Goal: Information Seeking & Learning: Understand process/instructions

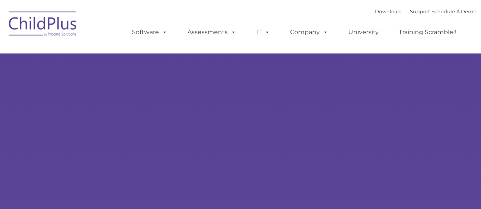
select select "MEDIUM"
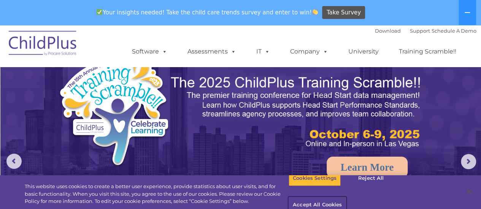
click at [346, 198] on button "Accept All Cookies" at bounding box center [316, 206] width 57 height 16
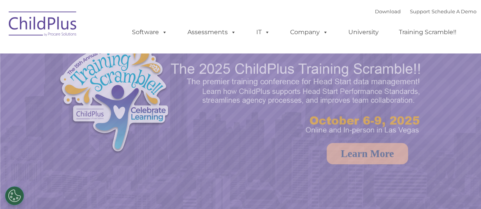
select select "MEDIUM"
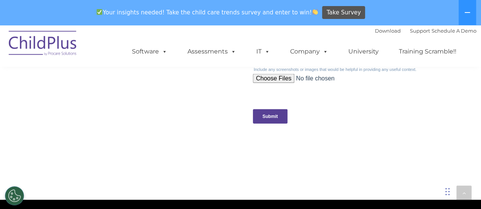
scroll to position [957, 0]
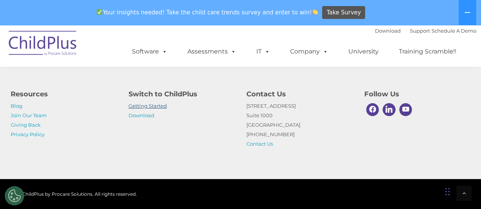
click at [152, 106] on link "Getting Started" at bounding box center [147, 106] width 38 height 6
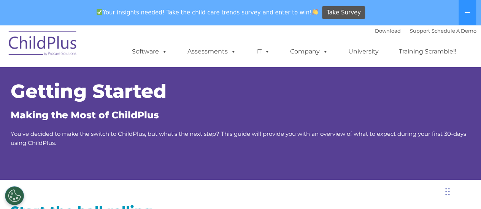
drag, startPoint x: 0, startPoint y: 0, endPoint x: 352, endPoint y: 121, distance: 372.3
click at [352, 121] on div "Getting Started Making the Most of ChildPlus You’ve decided to make the switch …" at bounding box center [241, 115] width 460 height 66
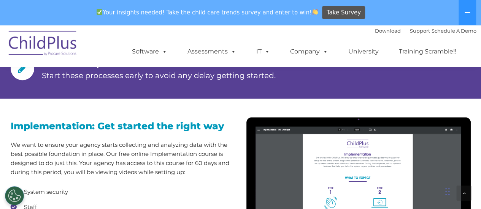
scroll to position [1291, 0]
